Goal: Information Seeking & Learning: Learn about a topic

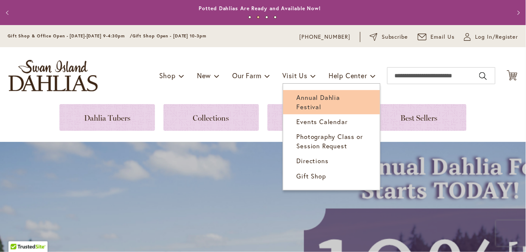
click at [299, 97] on span "Annual Dahlia Festival" at bounding box center [318, 101] width 43 height 17
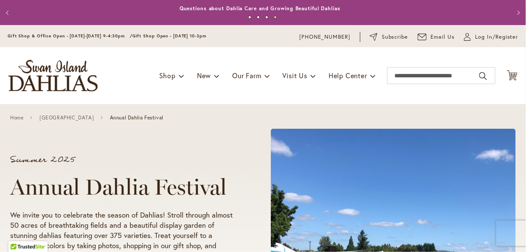
drag, startPoint x: 499, startPoint y: 0, endPoint x: 385, endPoint y: 19, distance: 116.0
click at [385, 19] on ul "1 2 3 4" at bounding box center [262, 19] width 475 height 12
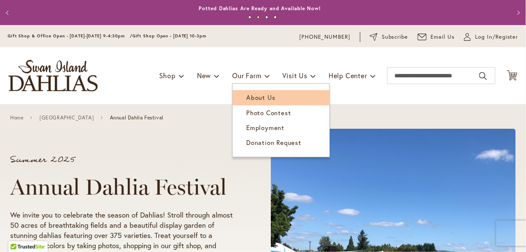
click at [249, 96] on span "About Us" at bounding box center [260, 97] width 29 height 8
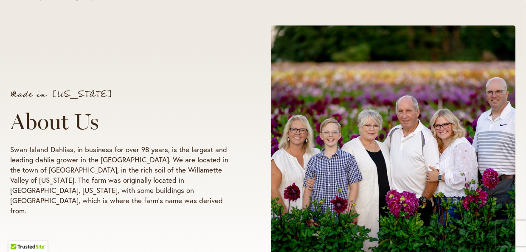
scroll to position [42, 0]
